Goal: Information Seeking & Learning: Learn about a topic

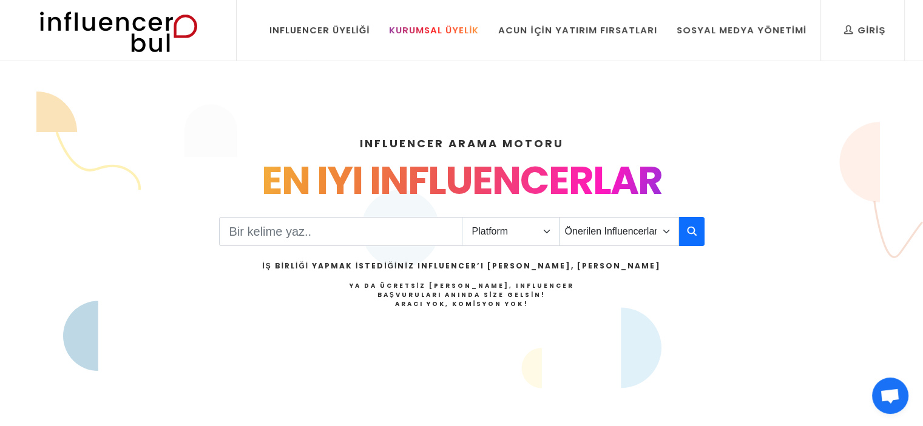
click at [422, 35] on div "Kurumsal Üyelik" at bounding box center [434, 30] width 90 height 13
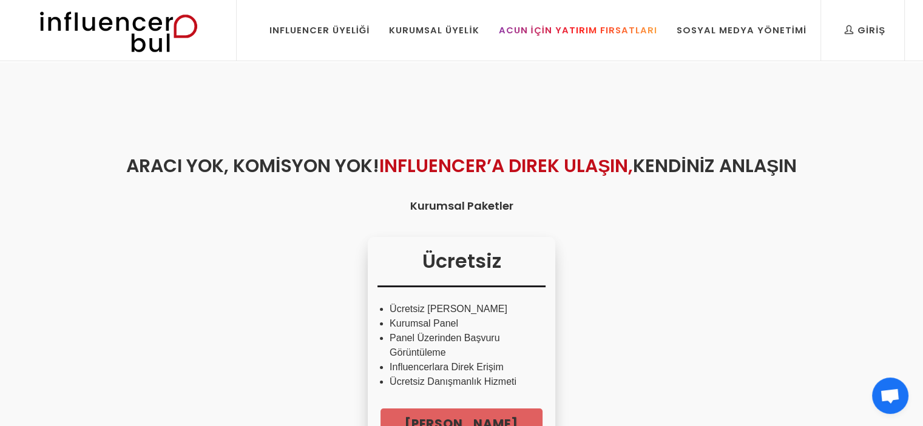
click at [587, 31] on div "Acun İçin Yatırım Fırsatları" at bounding box center [577, 30] width 158 height 13
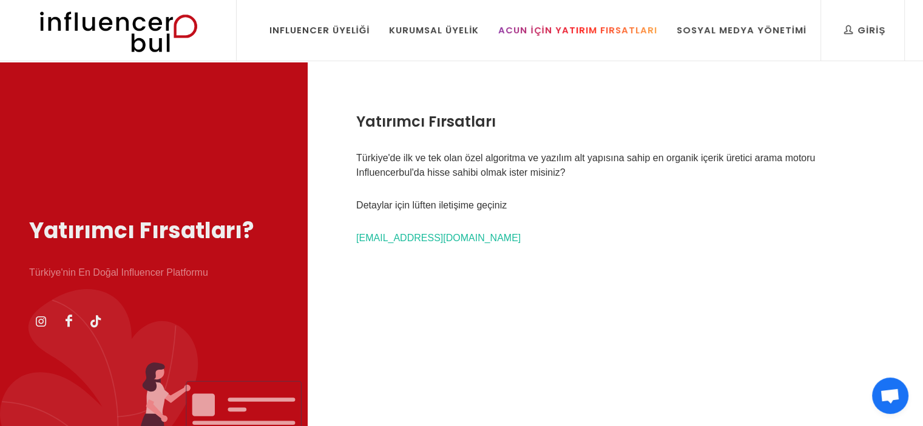
click at [545, 45] on link "Acun İçin Yatırım Fırsatları" at bounding box center [577, 30] width 177 height 61
click at [719, 22] on link "Sosyal Medya Yönetimi" at bounding box center [741, 30] width 148 height 61
click at [665, 227] on div "Yatırımcı Fırsatları Türkiye'de ilk ve tek olan özel algoritma ve yazılım alt y…" at bounding box center [615, 275] width 615 height 426
